Goal: Register for event/course

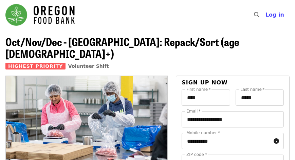
click at [233, 140] on div "**********" at bounding box center [233, 154] width 102 height 43
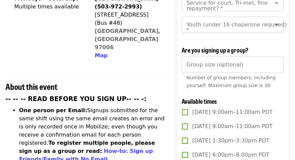
scroll to position [41, 0]
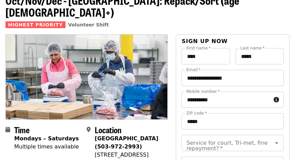
drag, startPoint x: 282, startPoint y: 60, endPoint x: 287, endPoint y: 68, distance: 9.3
drag, startPoint x: 290, startPoint y: 77, endPoint x: 292, endPoint y: 95, distance: 18.2
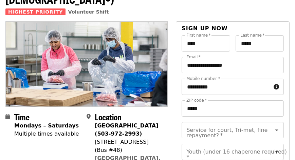
scroll to position [54, 0]
click at [275, 130] on icon "Open" at bounding box center [276, 131] width 3 height 2
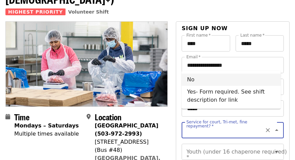
click at [194, 80] on li "No" at bounding box center [231, 80] width 99 height 12
type input "**"
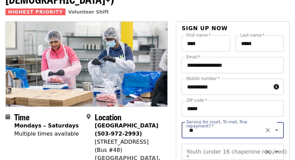
click at [275, 152] on icon "Open" at bounding box center [276, 153] width 3 height 2
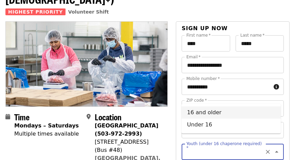
click at [213, 111] on li "16 and older" at bounding box center [231, 113] width 99 height 12
type input "**********"
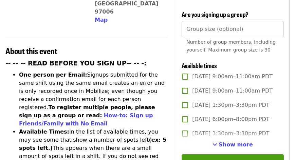
scroll to position [225, 0]
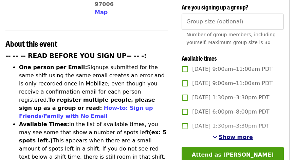
click at [230, 134] on span "Show more" at bounding box center [236, 137] width 34 height 6
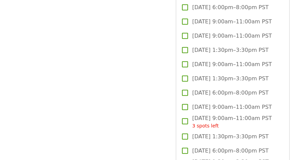
scroll to position [1562, 0]
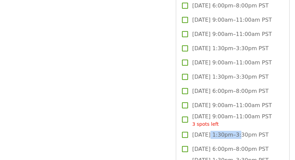
drag, startPoint x: 209, startPoint y: 135, endPoint x: 229, endPoint y: 122, distance: 23.6
click at [229, 128] on label "Thu, Dec 4, 1:30pm–3:30pm PST" at bounding box center [228, 135] width 101 height 14
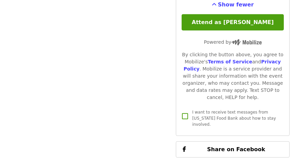
scroll to position [2149, 0]
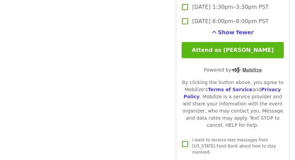
click at [241, 45] on button "Attend as [PERSON_NAME]" at bounding box center [233, 50] width 102 height 16
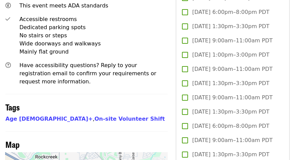
scroll to position [461, 0]
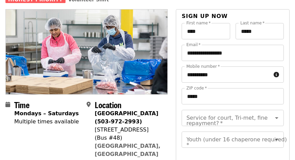
scroll to position [43, 0]
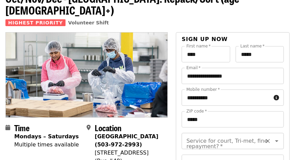
click at [273, 137] on icon "Open" at bounding box center [277, 141] width 8 height 8
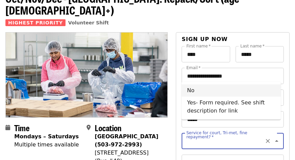
click at [194, 91] on li "No" at bounding box center [231, 91] width 99 height 12
type input "**"
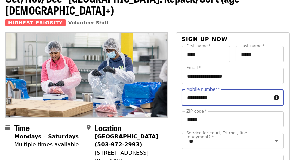
click at [194, 91] on input "**********" at bounding box center [226, 98] width 89 height 16
click at [275, 137] on icon "Open" at bounding box center [277, 141] width 8 height 8
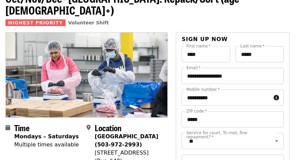
click at [295, 117] on html "Skip to content ​ Log in Oct/Nov/Dec - Beaverton: Repack/Sort (age 10+) Highest…" at bounding box center [147, 37] width 295 height 160
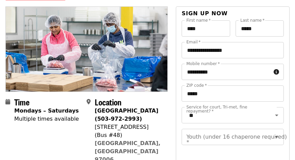
scroll to position [82, 0]
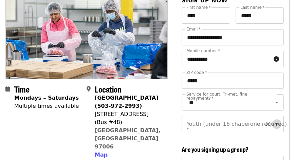
click at [275, 124] on icon "Open" at bounding box center [276, 125] width 3 height 2
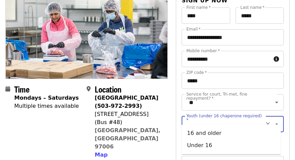
click at [275, 120] on icon "Close" at bounding box center [277, 124] width 8 height 8
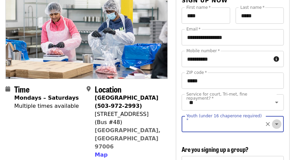
click at [275, 124] on icon "Open" at bounding box center [276, 125] width 3 height 2
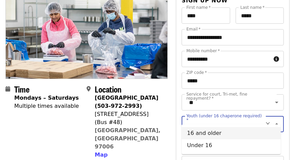
click at [210, 133] on li "16 and older" at bounding box center [231, 133] width 99 height 12
type input "**********"
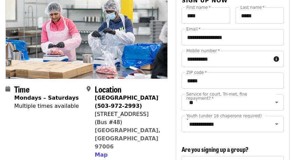
click at [258, 129] on div "**********" at bounding box center [233, 115] width 102 height 43
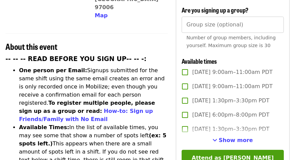
scroll to position [230, 0]
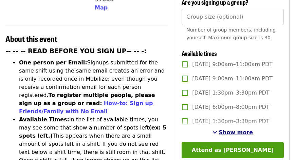
click at [217, 130] on span "See more timeslots" at bounding box center [215, 132] width 5 height 5
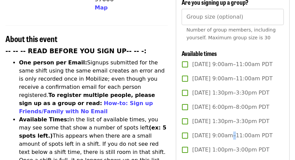
click at [220, 132] on span "Sat, Oct 4, 9:00am–11:00am PDT" at bounding box center [232, 136] width 81 height 8
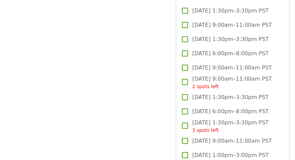
scroll to position [1607, 0]
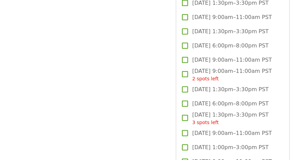
drag, startPoint x: 289, startPoint y: 139, endPoint x: 271, endPoint y: 122, distance: 24.5
click at [271, 126] on label "[DATE] 9:00am–11:00am PST" at bounding box center [228, 133] width 101 height 14
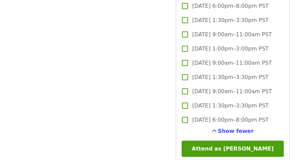
scroll to position [2058, 0]
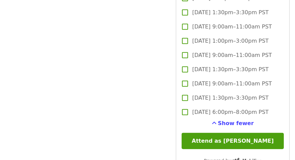
click at [186, 120] on div "Show fewer" at bounding box center [233, 124] width 102 height 8
drag, startPoint x: 187, startPoint y: 119, endPoint x: 186, endPoint y: 116, distance: 3.8
click at [186, 120] on div "Show fewer" at bounding box center [233, 124] width 102 height 8
drag, startPoint x: 187, startPoint y: 116, endPoint x: 189, endPoint y: 125, distance: 9.5
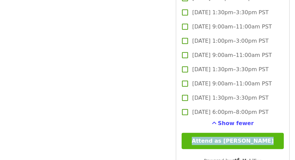
click at [191, 133] on button "Attend as [PERSON_NAME]" at bounding box center [233, 141] width 102 height 16
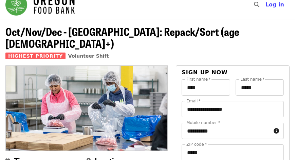
scroll to position [0, 0]
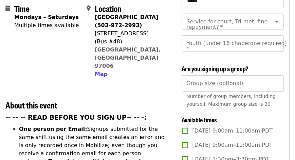
scroll to position [176, 0]
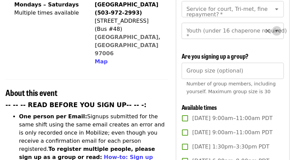
click at [275, 30] on icon "Open" at bounding box center [276, 31] width 3 height 2
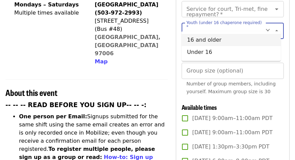
click at [213, 38] on li "16 and older" at bounding box center [231, 40] width 99 height 12
type input "**********"
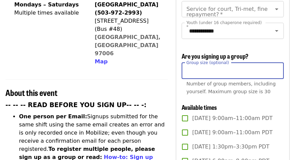
type input "*"
click at [276, 63] on input "*" at bounding box center [233, 71] width 102 height 16
click at [277, 67] on input "*" at bounding box center [233, 71] width 102 height 16
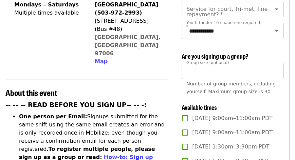
click at [278, 46] on div "**********" at bounding box center [233, 112] width 102 height 396
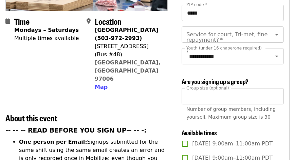
scroll to position [135, 0]
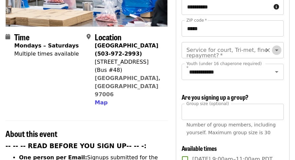
click at [275, 46] on icon "Open" at bounding box center [277, 50] width 8 height 8
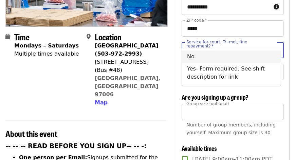
click at [193, 57] on li "No" at bounding box center [231, 57] width 99 height 12
type input "**"
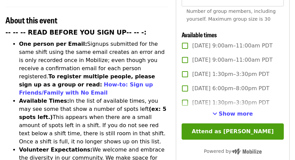
scroll to position [251, 0]
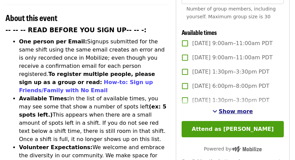
click at [245, 108] on span "Show more" at bounding box center [236, 111] width 34 height 6
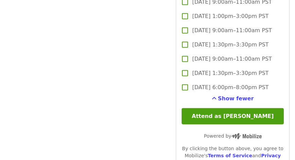
scroll to position [2086, 0]
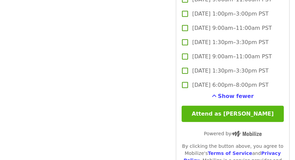
click at [239, 107] on button "Attend as [PERSON_NAME]" at bounding box center [233, 114] width 102 height 16
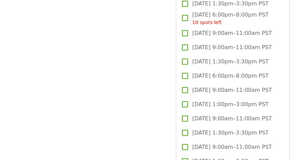
scroll to position [1217, 0]
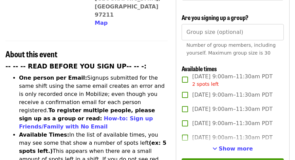
scroll to position [233, 0]
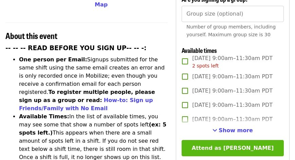
click at [228, 143] on button "Attend as [PERSON_NAME]" at bounding box center [233, 148] width 102 height 16
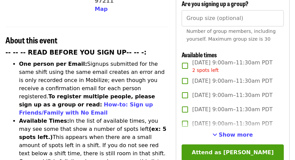
scroll to position [234, 0]
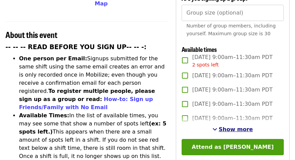
click at [226, 126] on span "Show more" at bounding box center [236, 129] width 34 height 6
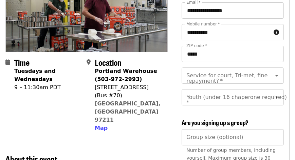
scroll to position [96, 0]
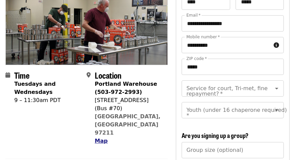
click at [101, 138] on span "Map" at bounding box center [101, 141] width 13 height 6
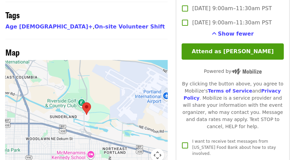
scroll to position [577, 0]
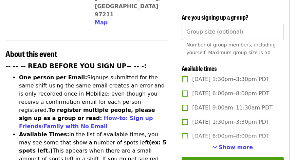
scroll to position [225, 0]
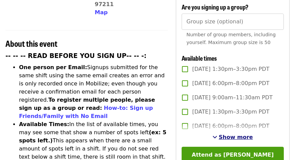
click at [241, 134] on span "Show more" at bounding box center [236, 137] width 34 height 6
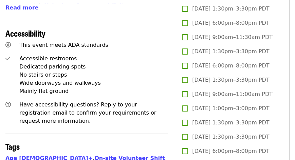
scroll to position [448, 0]
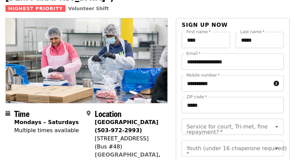
scroll to position [59, 0]
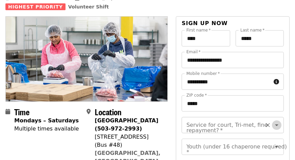
click at [273, 121] on icon "Open" at bounding box center [277, 125] width 8 height 8
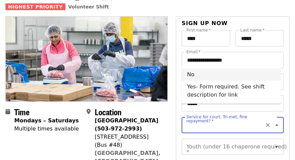
click at [193, 76] on li "No" at bounding box center [231, 75] width 99 height 12
type input "**"
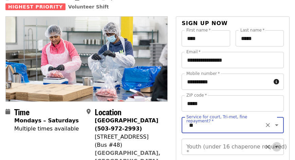
click at [275, 146] on icon "Open" at bounding box center [276, 147] width 3 height 2
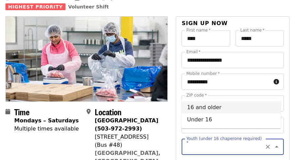
click at [215, 108] on li "16 and older" at bounding box center [231, 108] width 99 height 12
type input "**********"
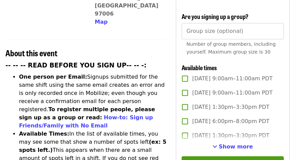
scroll to position [217, 0]
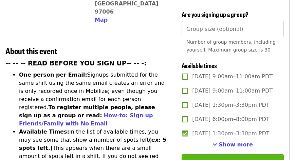
click at [250, 156] on button "Attend as [PERSON_NAME]" at bounding box center [233, 163] width 102 height 16
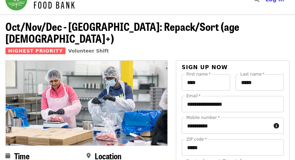
scroll to position [0, 0]
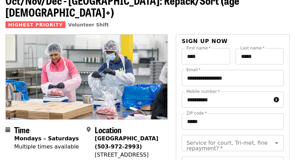
scroll to position [75, 0]
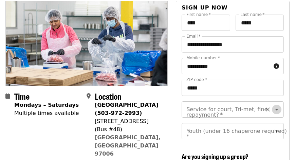
click at [274, 106] on icon "Open" at bounding box center [277, 110] width 8 height 8
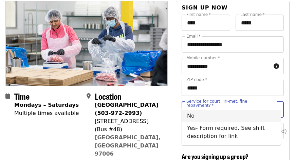
click at [192, 118] on li "No" at bounding box center [231, 116] width 99 height 12
type input "**"
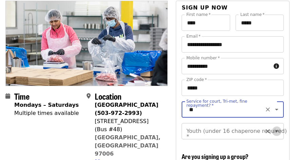
click at [275, 131] on icon "Open" at bounding box center [276, 132] width 3 height 2
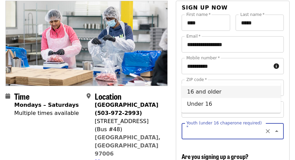
click at [214, 91] on li "16 and older" at bounding box center [231, 92] width 99 height 12
type input "**********"
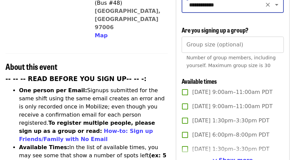
scroll to position [217, 0]
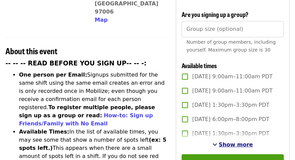
click at [228, 142] on span "Show more" at bounding box center [236, 145] width 34 height 6
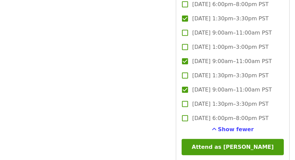
scroll to position [2053, 0]
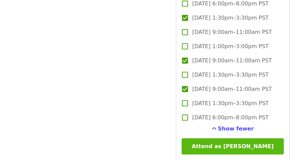
click at [237, 141] on button "Attend as [PERSON_NAME]" at bounding box center [233, 147] width 102 height 16
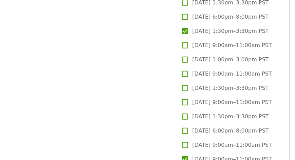
scroll to position [1409, 0]
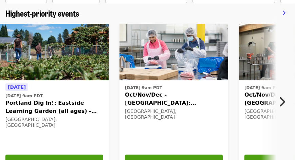
scroll to position [47, 0]
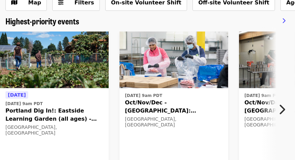
click at [198, 100] on span "Oct/Nov/Dec - [GEOGRAPHIC_DATA]: Repack/Sort (age [DEMOGRAPHIC_DATA]+)" at bounding box center [174, 107] width 98 height 16
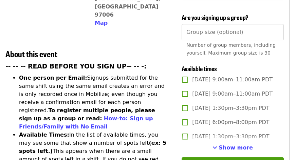
scroll to position [217, 0]
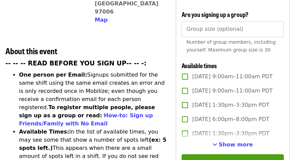
click at [147, 88] on li "One person per Email: Signups submitted for the same shift using the same email…" at bounding box center [93, 99] width 149 height 57
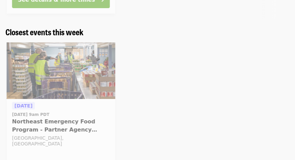
scroll to position [47, 0]
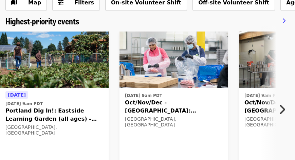
click at [283, 110] on icon "chevron-right icon" at bounding box center [282, 109] width 7 height 13
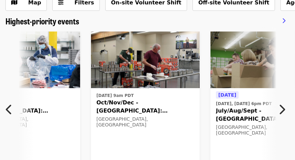
scroll to position [0, 149]
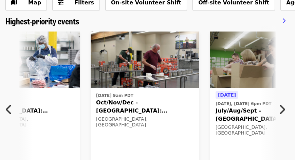
click at [283, 110] on icon "chevron-right icon" at bounding box center [282, 109] width 7 height 13
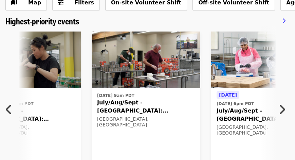
scroll to position [0, 388]
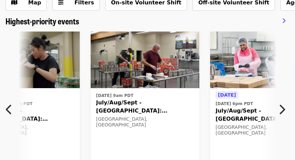
click at [283, 110] on icon "chevron-right icon" at bounding box center [282, 109] width 7 height 13
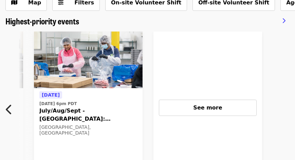
scroll to position [0, 566]
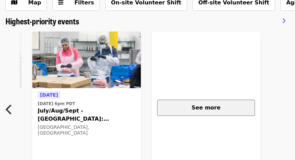
click at [210, 107] on span "See more" at bounding box center [206, 108] width 29 height 6
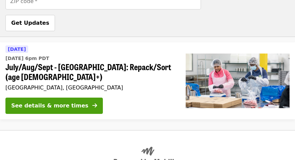
scroll to position [629, 0]
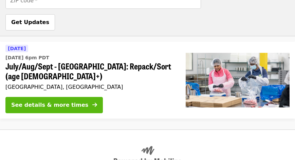
click at [63, 101] on div "See details & more times" at bounding box center [49, 105] width 77 height 8
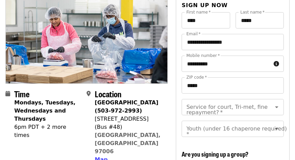
scroll to position [85, 0]
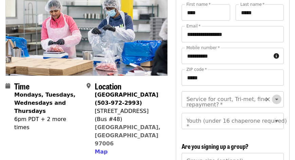
click at [275, 99] on icon "Open" at bounding box center [276, 100] width 3 height 2
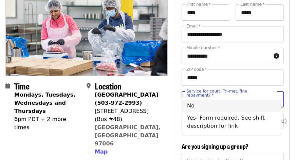
click at [191, 105] on li "No" at bounding box center [231, 106] width 99 height 12
type input "**"
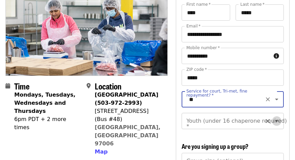
click at [275, 121] on icon "Open" at bounding box center [276, 122] width 3 height 2
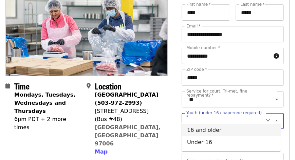
click at [212, 130] on li "16 and older" at bounding box center [231, 130] width 99 height 12
type input "**********"
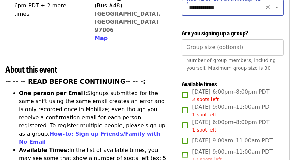
scroll to position [202, 0]
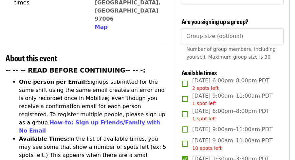
click at [207, 152] on label "[DATE] 1:30pm–3:30pm PDT" at bounding box center [228, 159] width 101 height 14
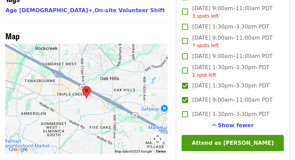
scroll to position [591, 0]
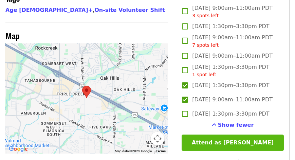
click at [226, 137] on button "Attend as [PERSON_NAME]" at bounding box center [233, 143] width 102 height 16
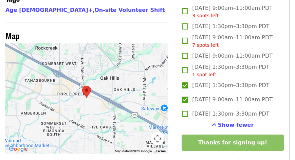
click at [140, 110] on div at bounding box center [86, 98] width 162 height 110
click at [127, 89] on div at bounding box center [86, 98] width 162 height 110
